Goal: Task Accomplishment & Management: Complete application form

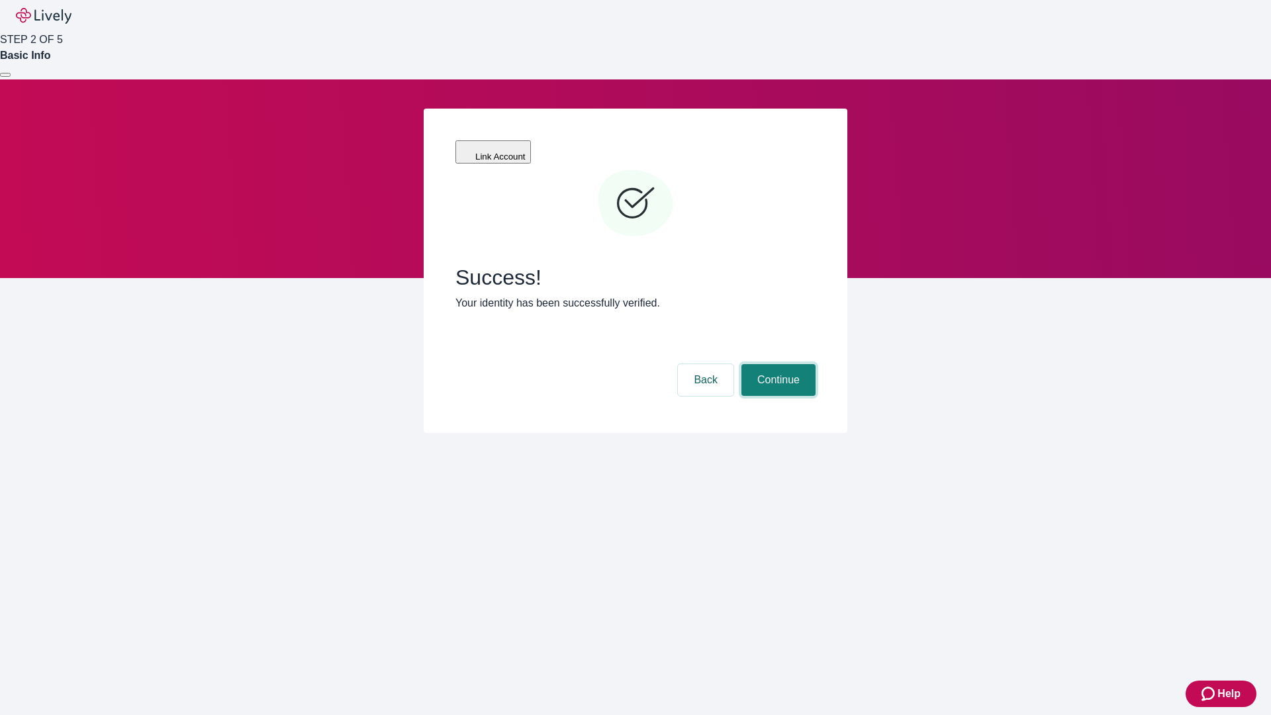
click at [776, 364] on button "Continue" at bounding box center [778, 380] width 74 height 32
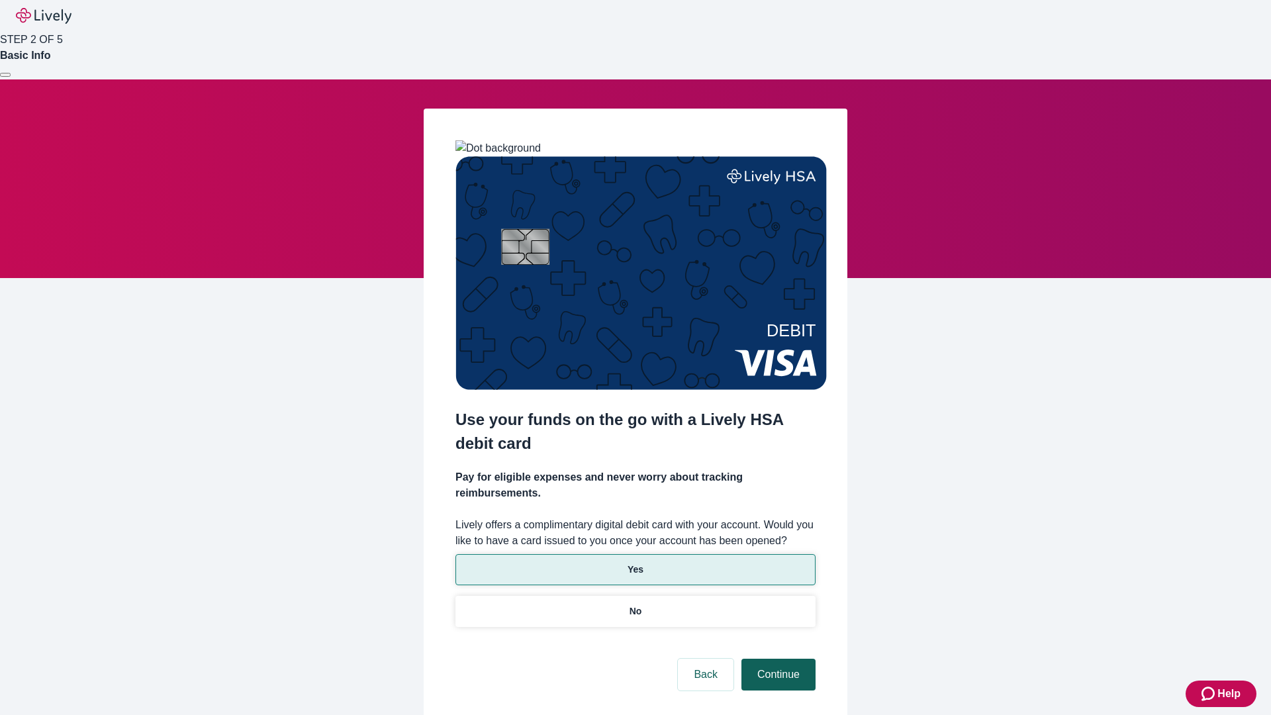
click at [635, 562] on p "Yes" at bounding box center [635, 569] width 16 height 14
click at [776, 658] on button "Continue" at bounding box center [778, 674] width 74 height 32
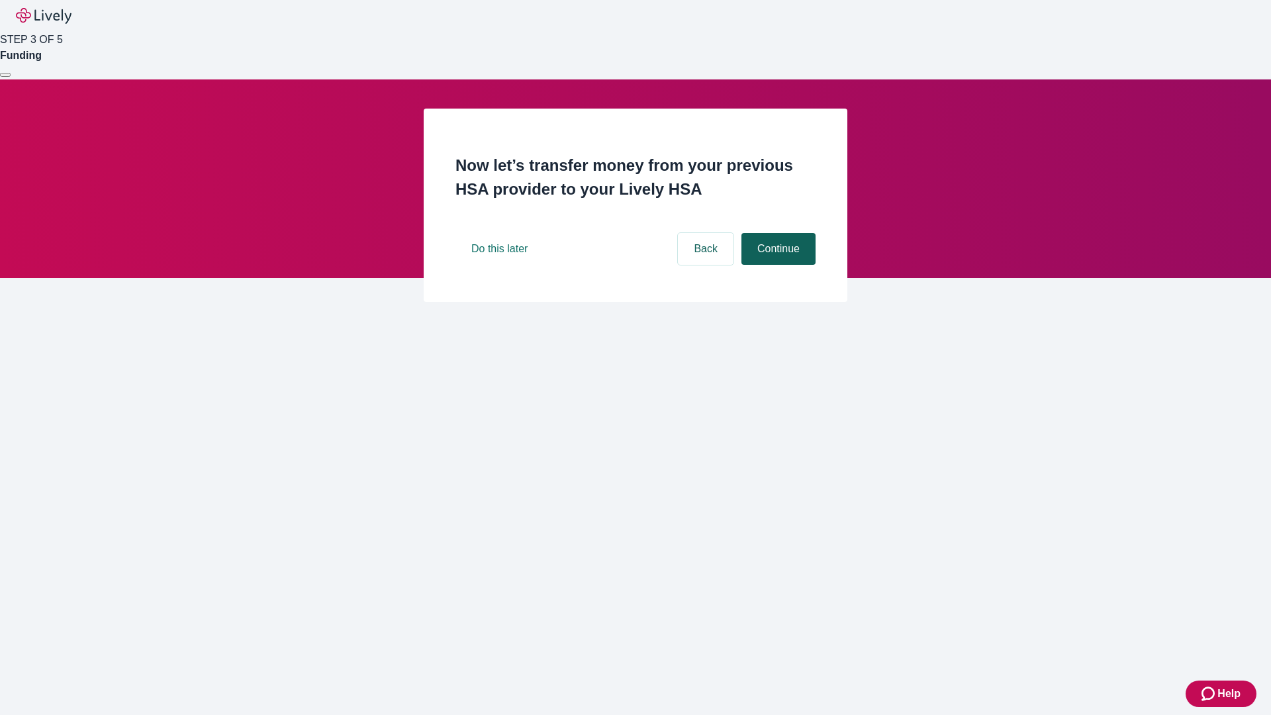
click at [776, 265] on button "Continue" at bounding box center [778, 249] width 74 height 32
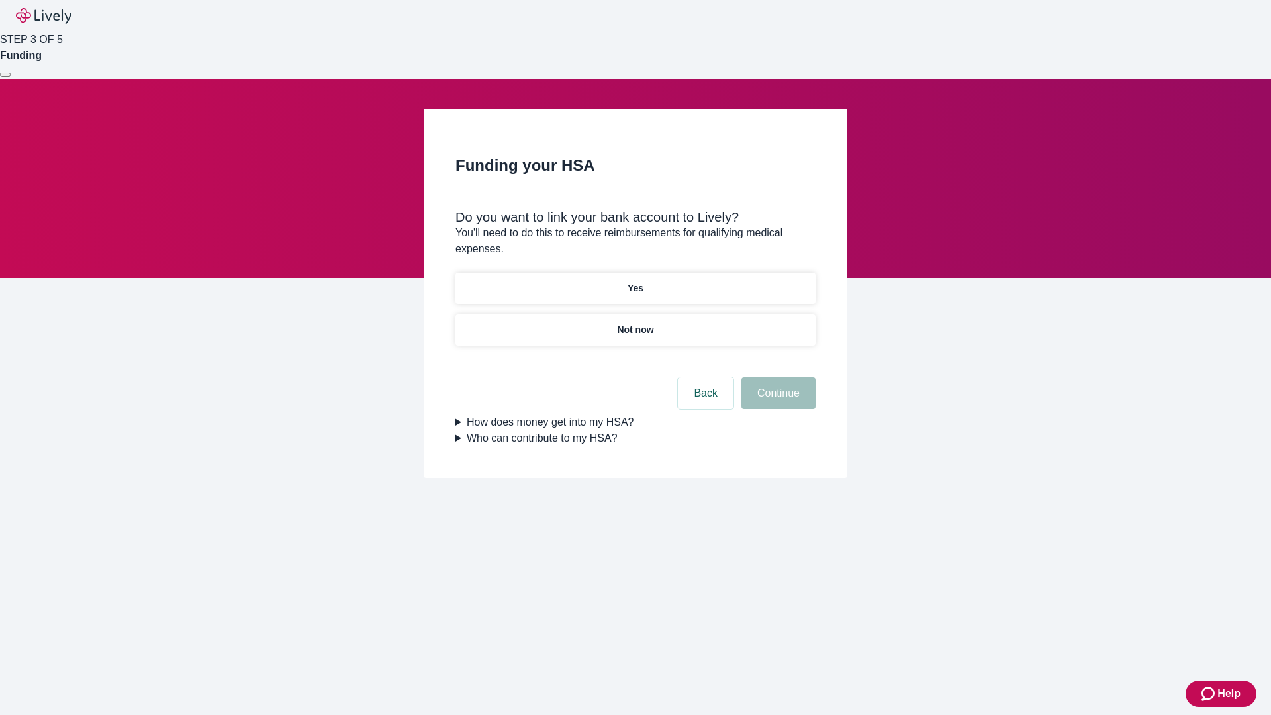
click at [635, 281] on p "Yes" at bounding box center [635, 288] width 16 height 14
click at [776, 377] on button "Continue" at bounding box center [778, 393] width 74 height 32
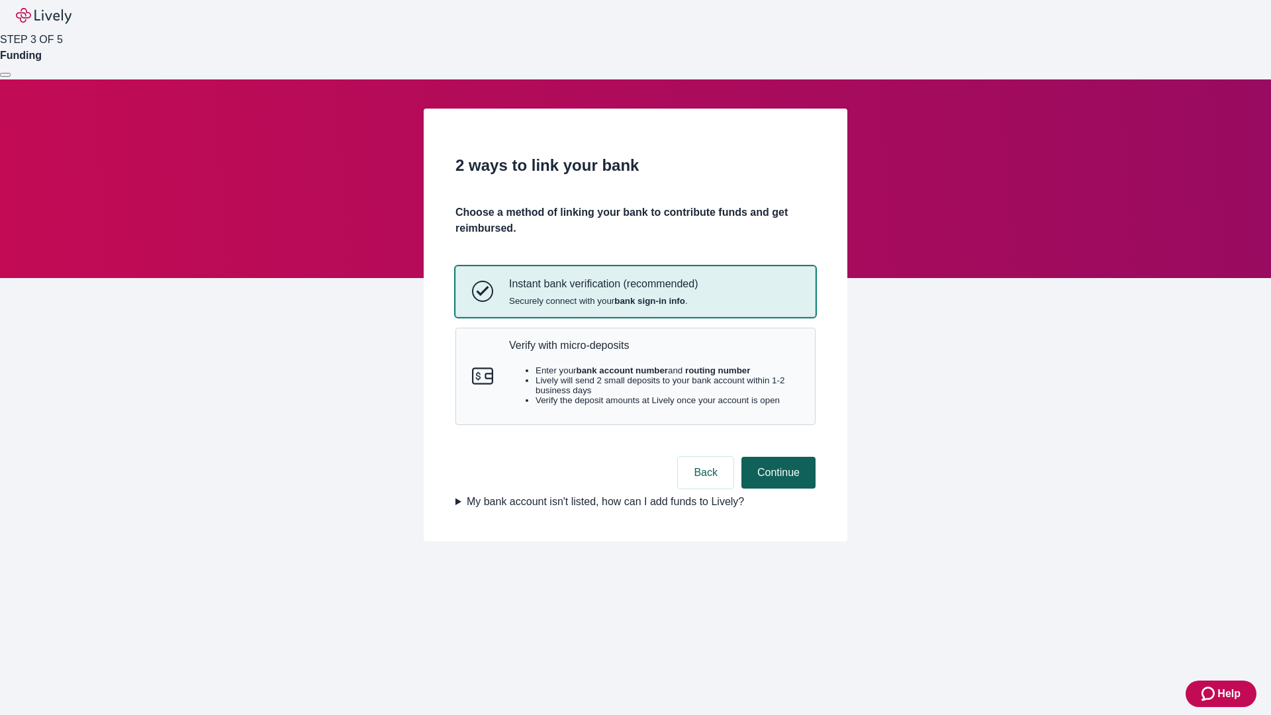
click at [653, 351] on p "Verify with micro-deposits" at bounding box center [654, 345] width 290 height 13
click at [776, 488] on button "Continue" at bounding box center [778, 473] width 74 height 32
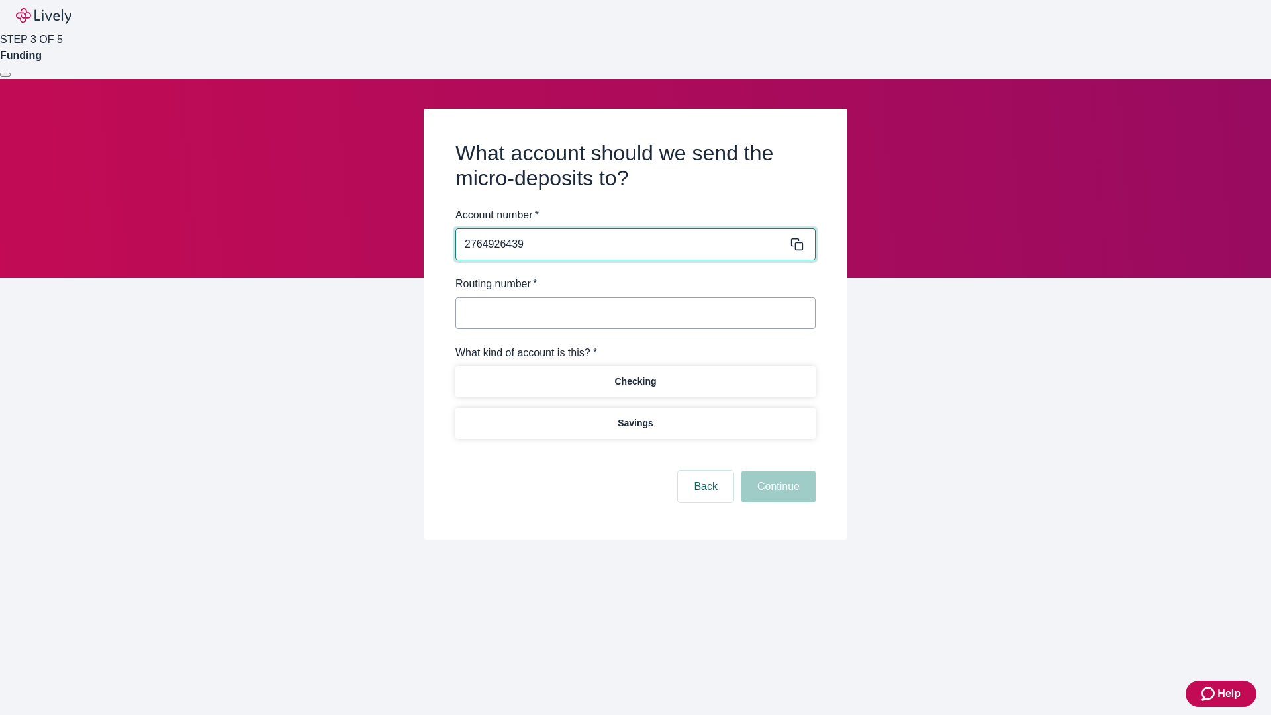
type input "2764926439"
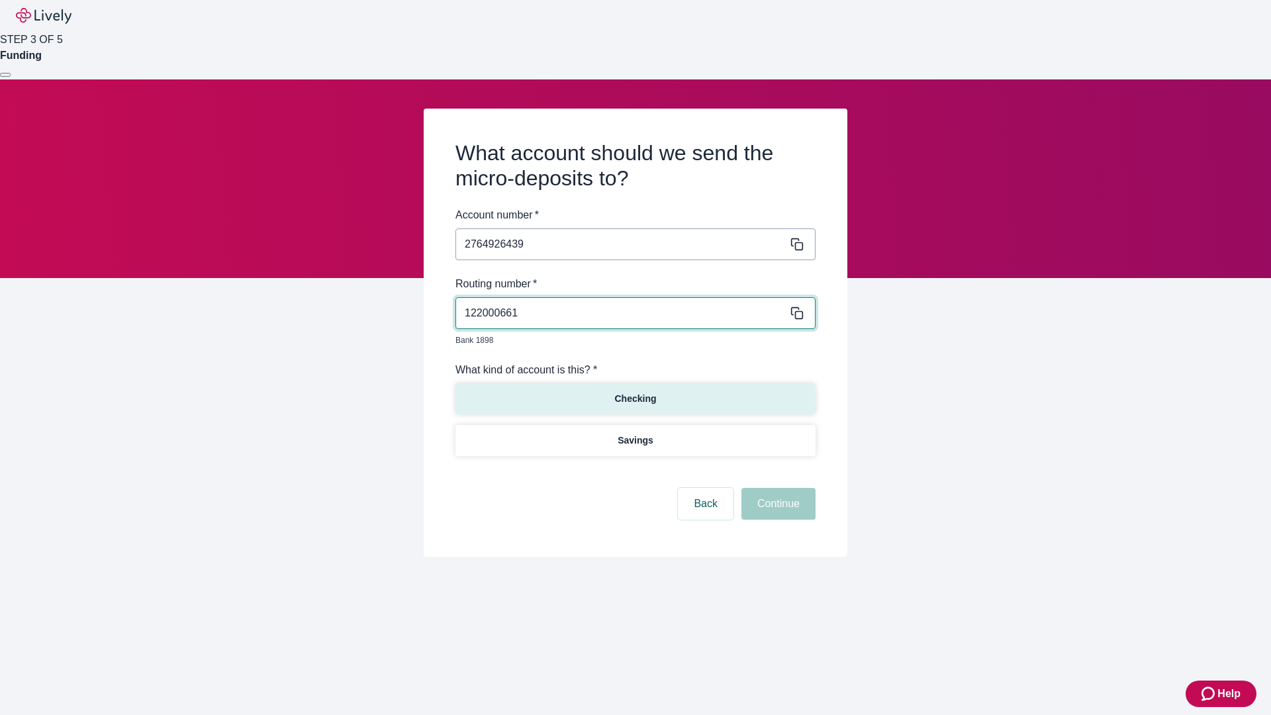
type input "122000661"
click at [635, 392] on p "Checking" at bounding box center [635, 399] width 42 height 14
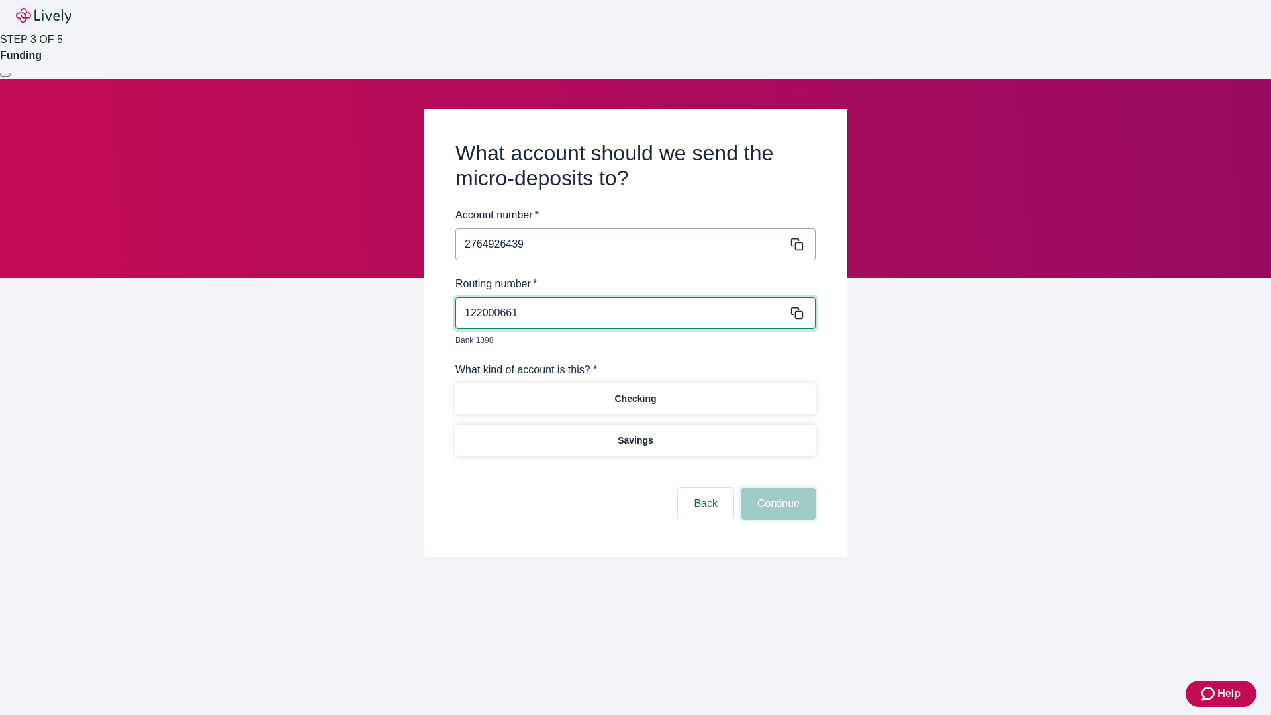
click at [776, 488] on button "Continue" at bounding box center [778, 504] width 74 height 32
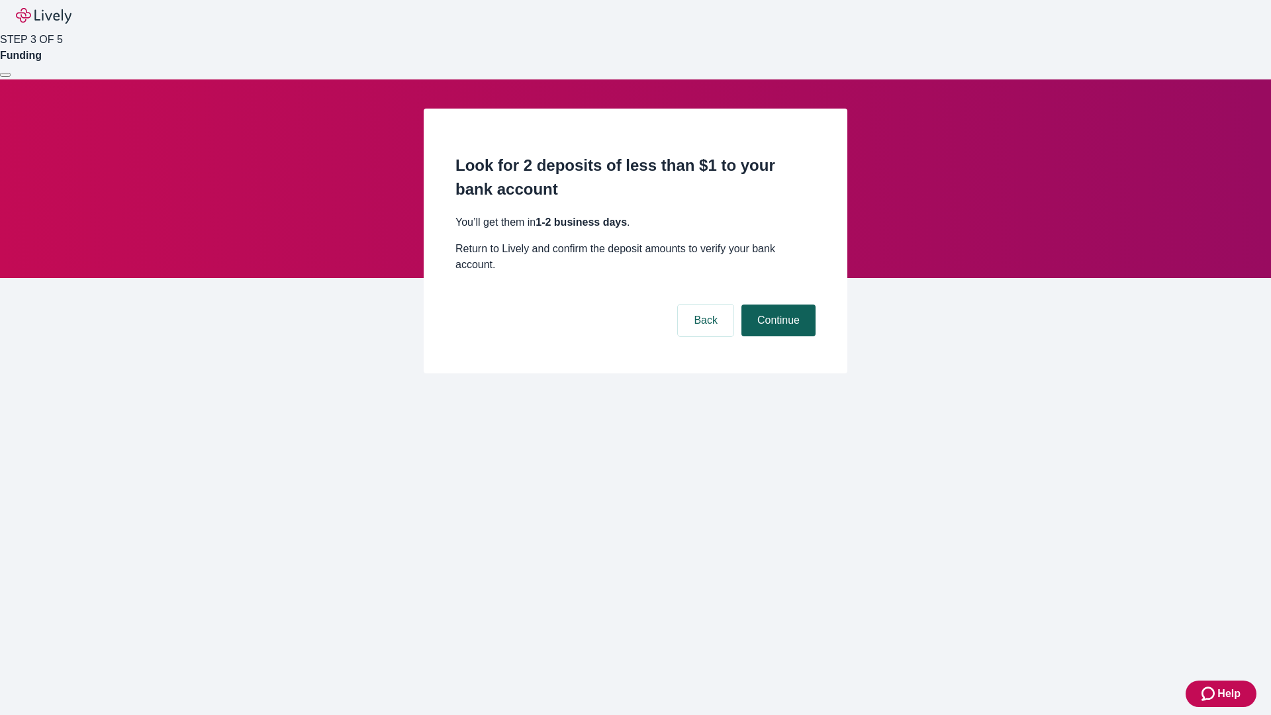
click at [776, 304] on button "Continue" at bounding box center [778, 320] width 74 height 32
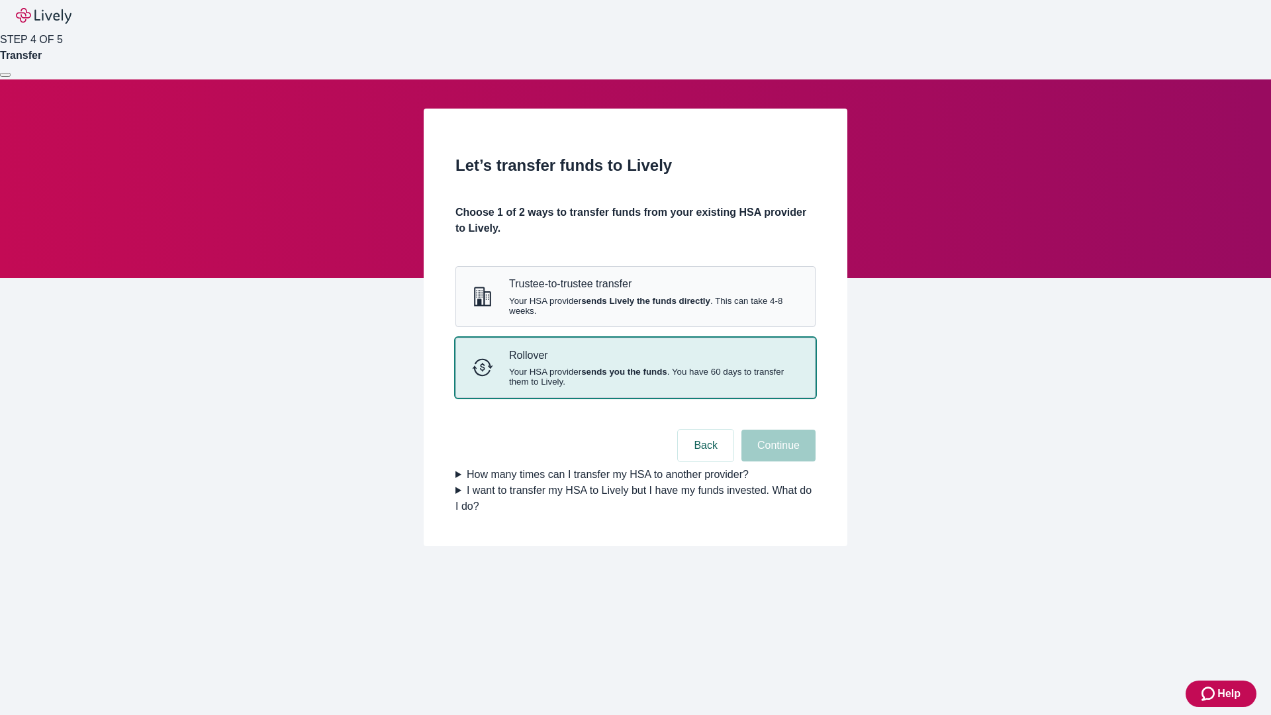
click at [635, 377] on strong "sends you the funds" at bounding box center [624, 372] width 86 height 10
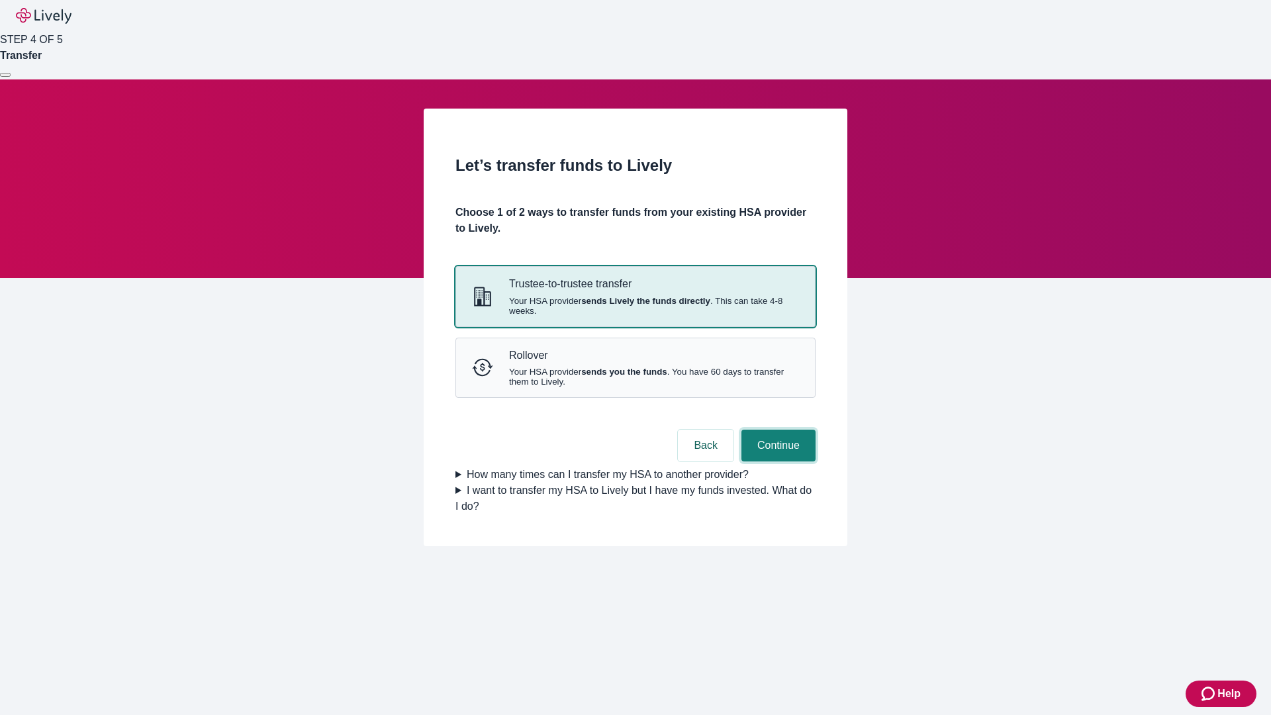
click at [776, 461] on button "Continue" at bounding box center [778, 445] width 74 height 32
